Goal: Task Accomplishment & Management: Manage account settings

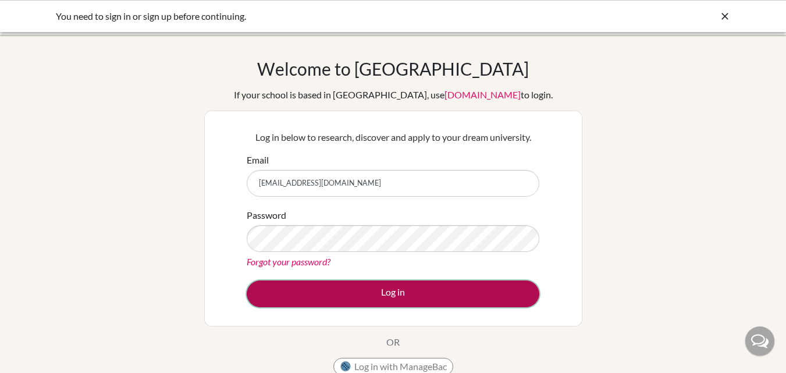
click at [345, 285] on button "Log in" at bounding box center [393, 293] width 293 height 27
click at [349, 285] on button "Log in" at bounding box center [393, 293] width 293 height 27
click at [349, 287] on button "Log in" at bounding box center [393, 293] width 293 height 27
